Goal: Find contact information: Find contact information

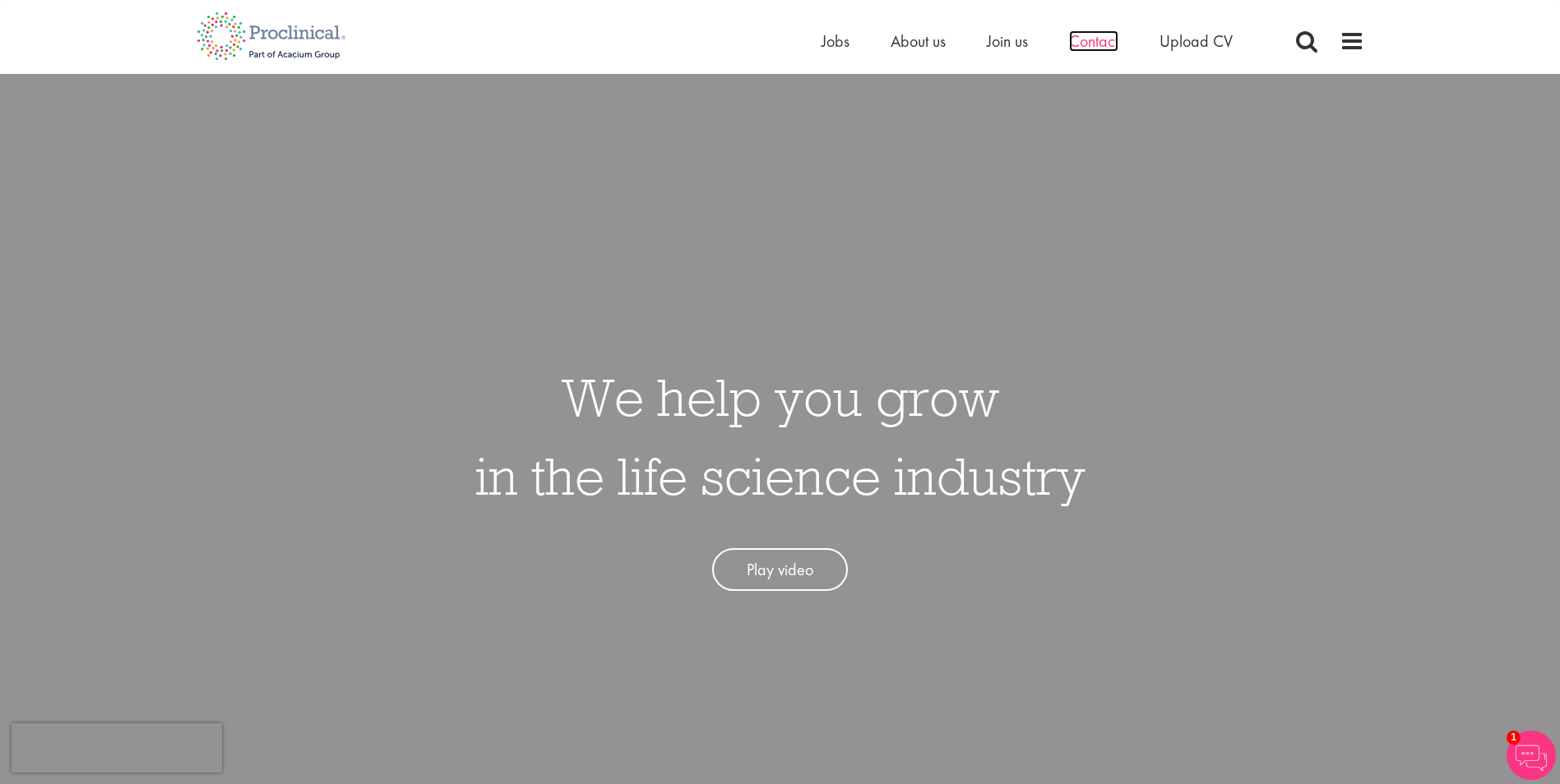
click at [1088, 46] on span "Contact" at bounding box center [1094, 41] width 49 height 22
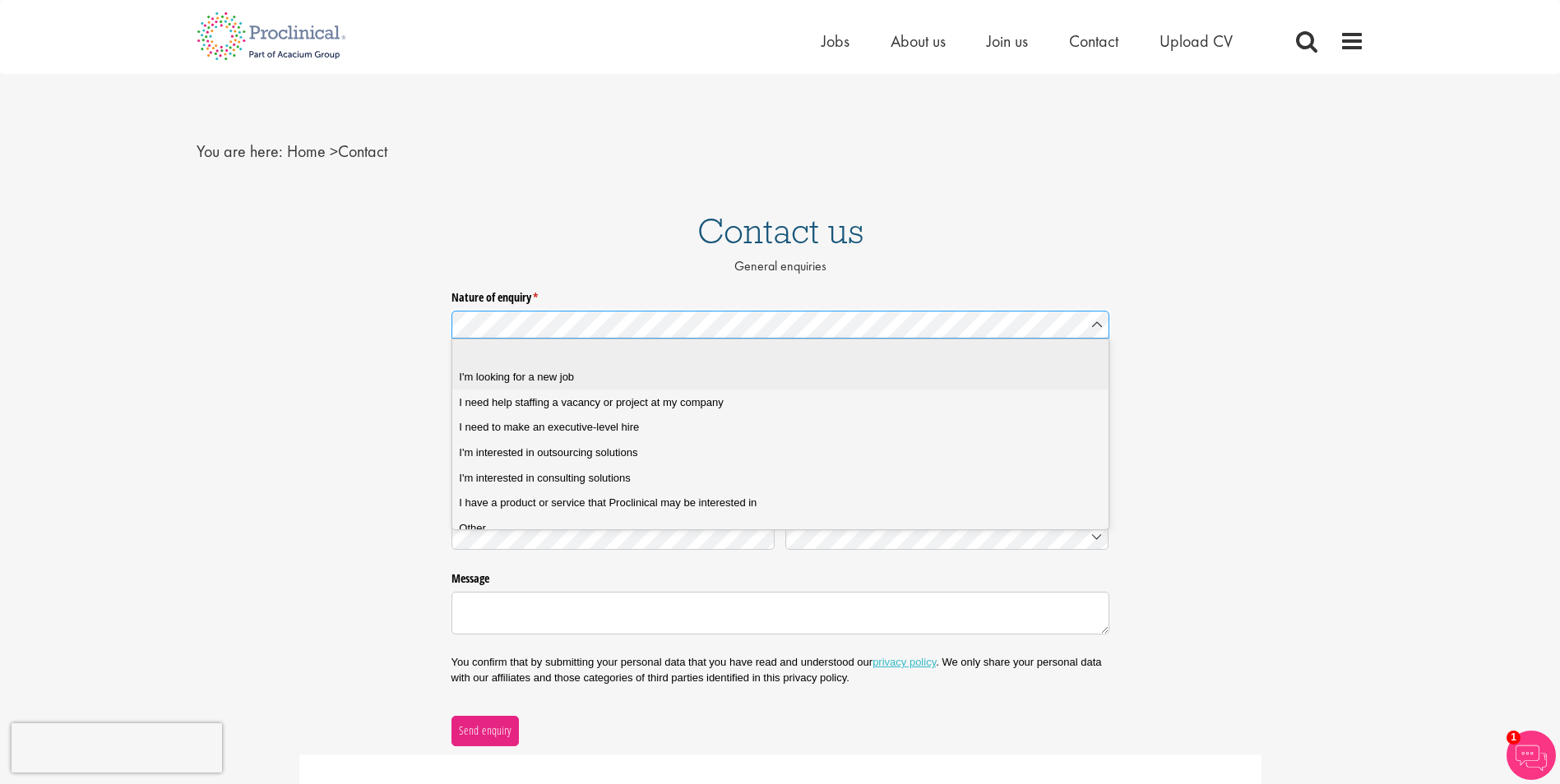
click at [776, 380] on div "I'm looking for a new job" at bounding box center [786, 376] width 655 height 15
